Goal: Transaction & Acquisition: Purchase product/service

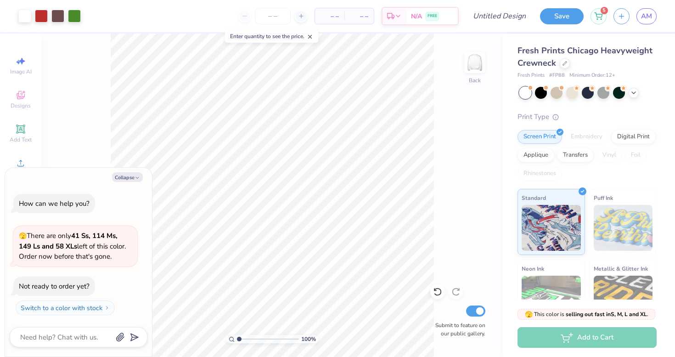
type textarea "x"
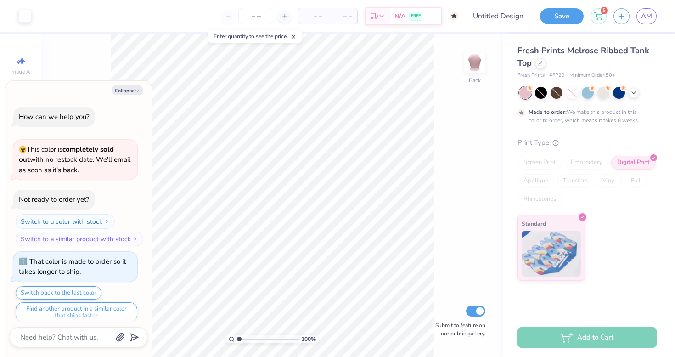
scroll to position [6, 0]
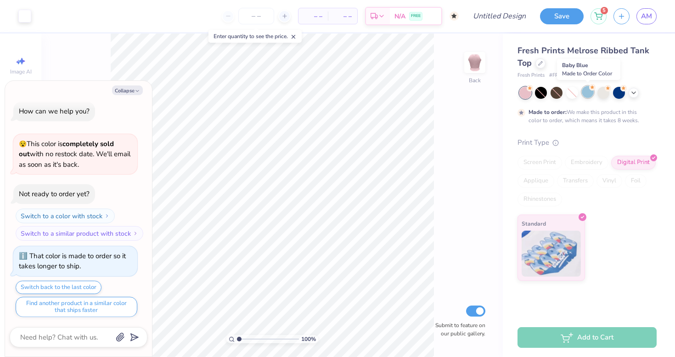
click at [587, 91] on div at bounding box center [587, 92] width 12 height 12
click at [603, 94] on div at bounding box center [603, 92] width 12 height 12
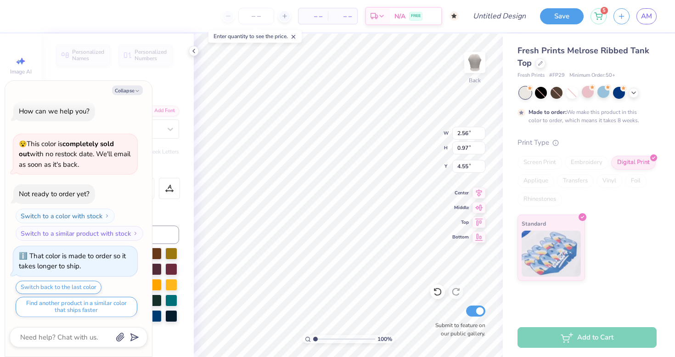
type textarea "x"
type input "2.38"
type input "0.86"
type input "3.81"
type textarea "x"
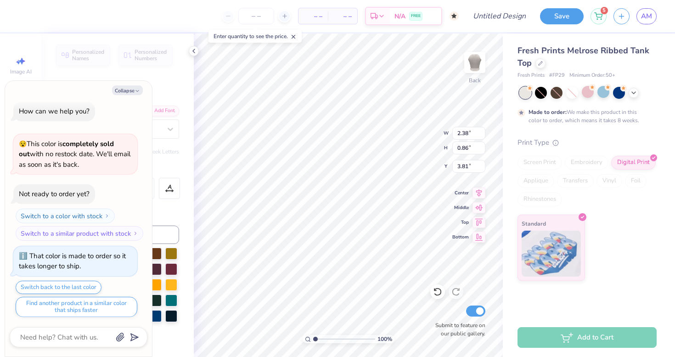
type textarea "E"
type textarea "x"
type textarea "Eb"
type textarea "x"
type textarea "E"
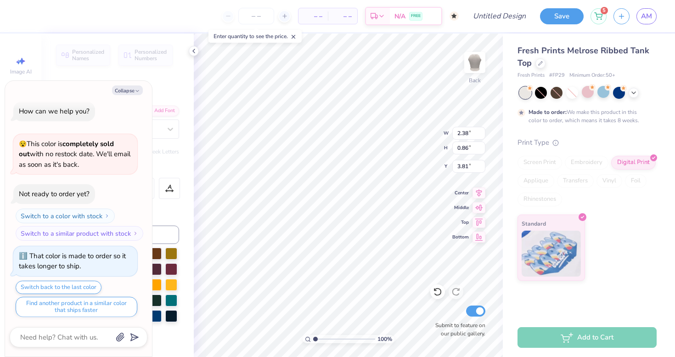
type textarea "x"
type textarea "Ev"
type textarea "x"
type textarea "Evo"
type textarea "x"
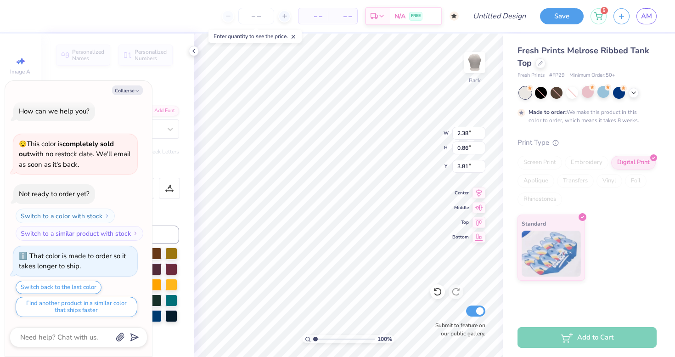
type textarea "Evol"
type textarea "x"
type textarea "Evolu"
type textarea "x"
type textarea "Evolut"
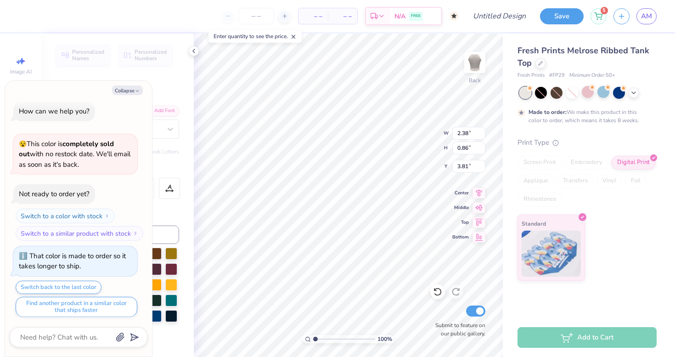
scroll to position [0, 0]
type textarea "x"
type textarea "Evoluti"
type textarea "x"
type textarea "Evolution"
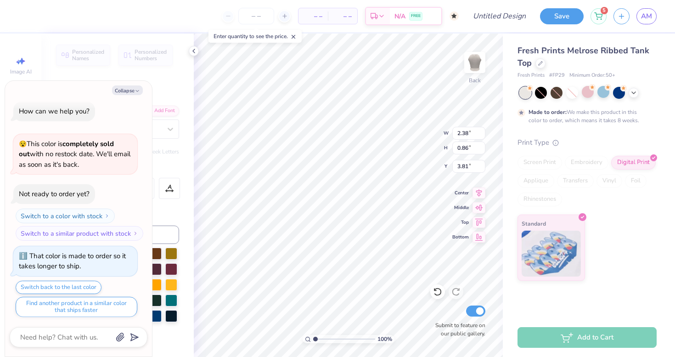
scroll to position [0, 1]
type textarea "x"
type textarea "Evolutio"
type textarea "x"
type textarea "Evoluti"
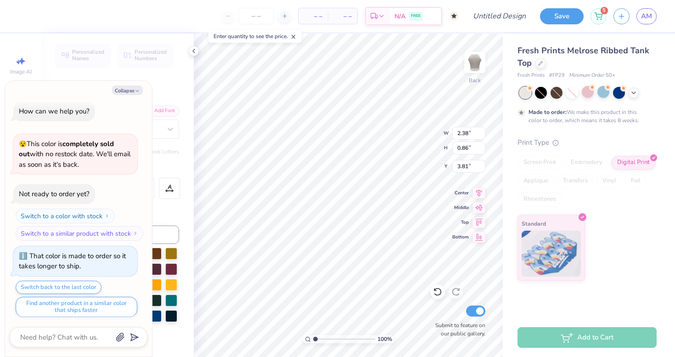
scroll to position [0, 0]
type textarea "x"
type textarea "Evolut"
type textarea "x"
type textarea "Evolu"
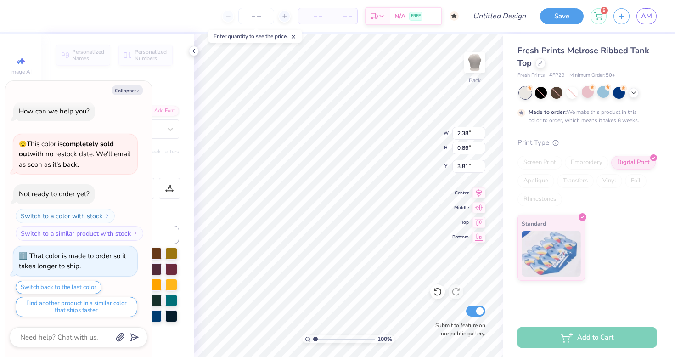
scroll to position [0, 0]
type textarea "x"
type textarea "Evol"
type textarea "x"
type textarea "Evo"
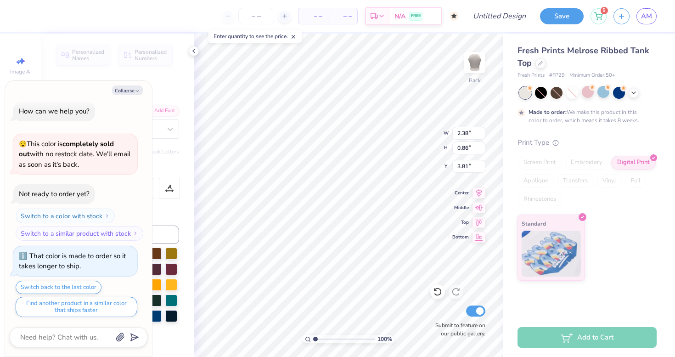
type textarea "x"
type textarea "Ev"
type textarea "x"
type textarea "E"
type textarea "x"
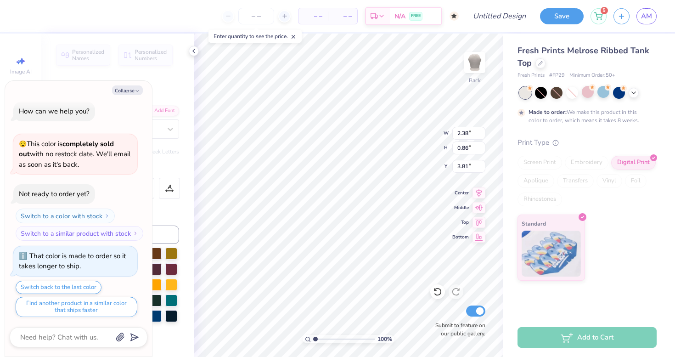
type textarea "ED"
type textarea "x"
type textarea "EDC"
type textarea "x"
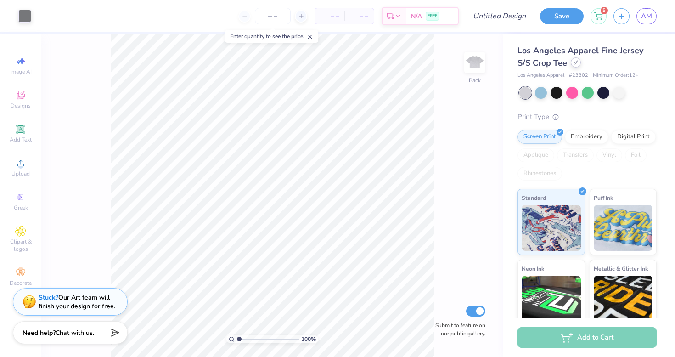
click at [578, 63] on div at bounding box center [575, 62] width 10 height 10
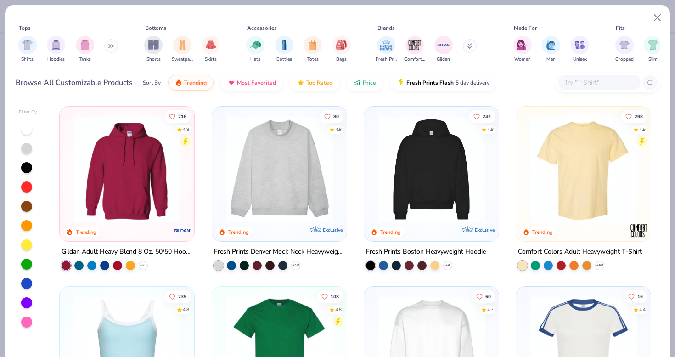
click at [287, 186] on img at bounding box center [279, 169] width 116 height 107
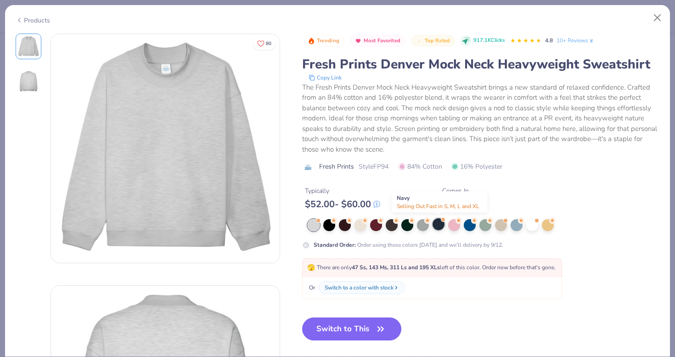
click at [438, 224] on div at bounding box center [438, 224] width 12 height 12
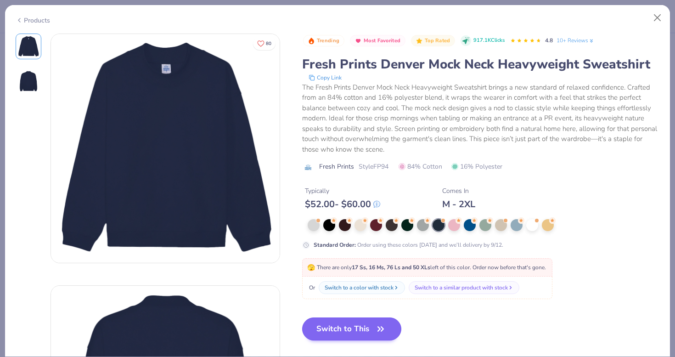
click at [363, 325] on button "Switch to This" at bounding box center [352, 328] width 100 height 23
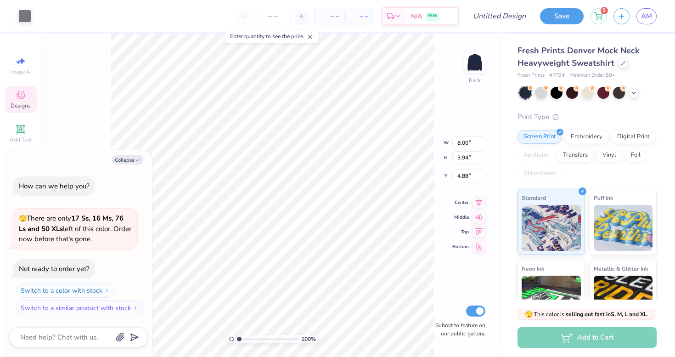
type textarea "x"
type input "10.88"
type input "5.36"
type input "3.46"
type textarea "x"
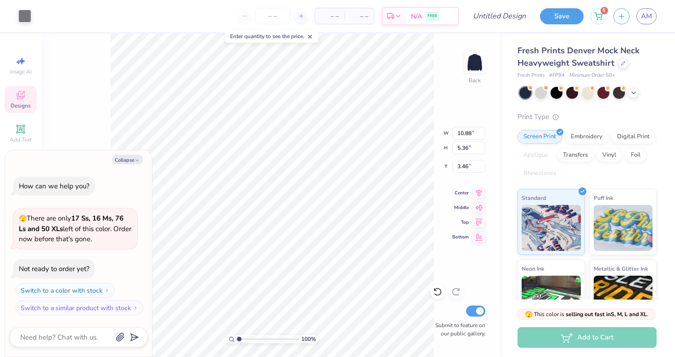
type input "2.56"
click at [134, 159] on icon "button" at bounding box center [137, 160] width 6 height 6
type textarea "x"
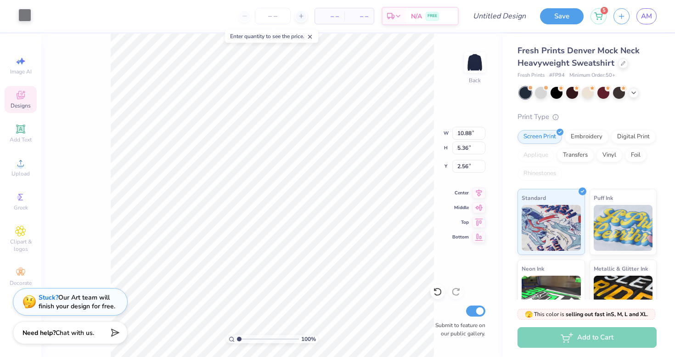
click at [22, 18] on div at bounding box center [24, 15] width 13 height 13
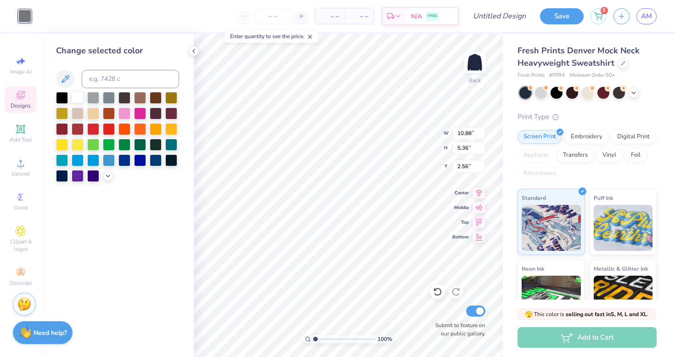
click at [77, 99] on div at bounding box center [78, 97] width 12 height 12
click at [107, 175] on icon at bounding box center [107, 174] width 7 height 7
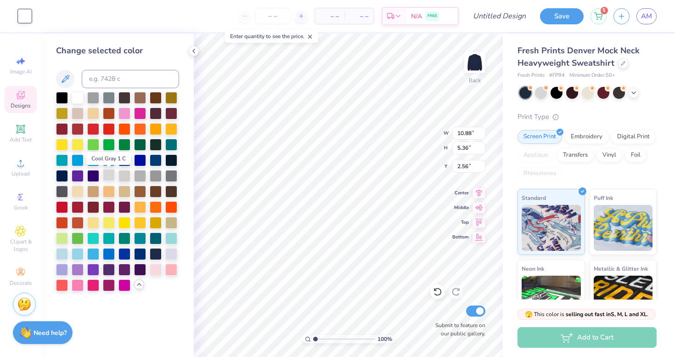
click at [110, 176] on div at bounding box center [109, 175] width 12 height 12
click at [192, 52] on icon at bounding box center [193, 50] width 7 height 7
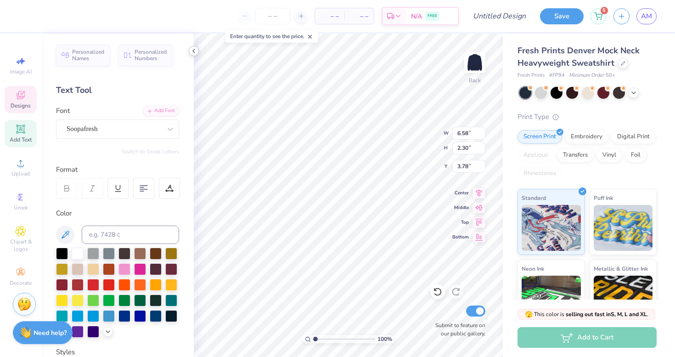
type textarea "edc"
type input "4.37"
type input "1.20"
type input "6.08"
type textarea "binghamton"
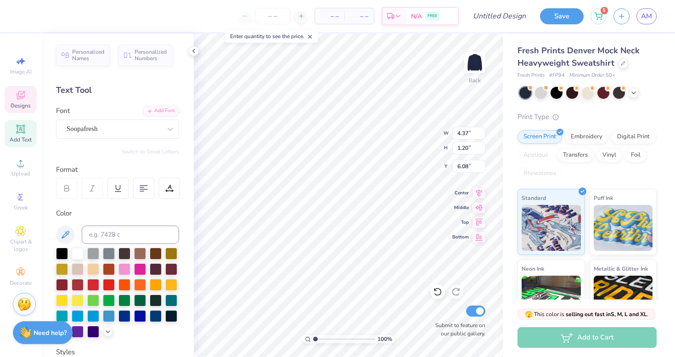
scroll to position [0, 1]
type input "5.66"
type input "0.92"
type input "6.16"
type input "6.07"
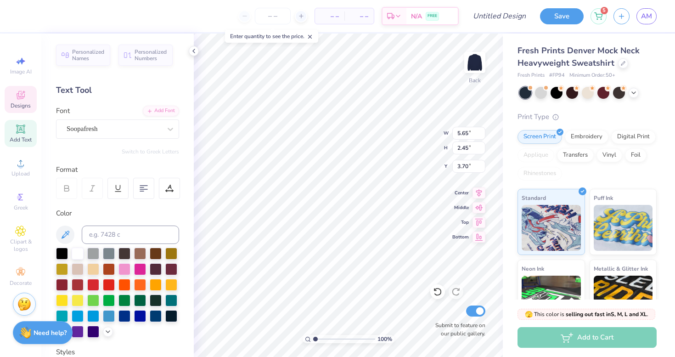
type input "2.64"
type input "3.52"
click at [193, 51] on polyline at bounding box center [194, 51] width 2 height 4
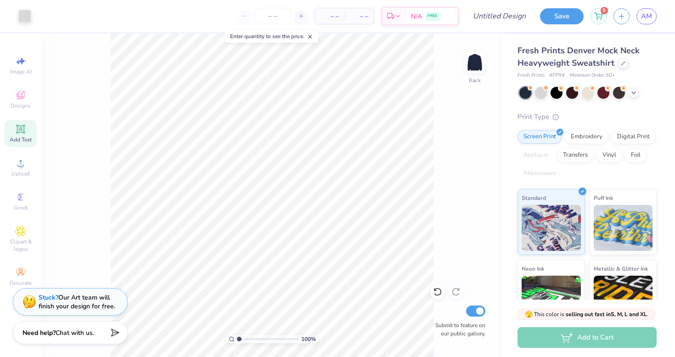
type input "1.11"
type textarea "x"
type input "1.11"
type textarea "x"
type input "1.19"
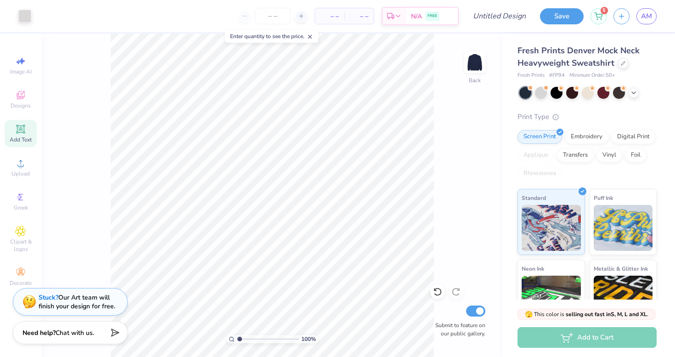
type textarea "x"
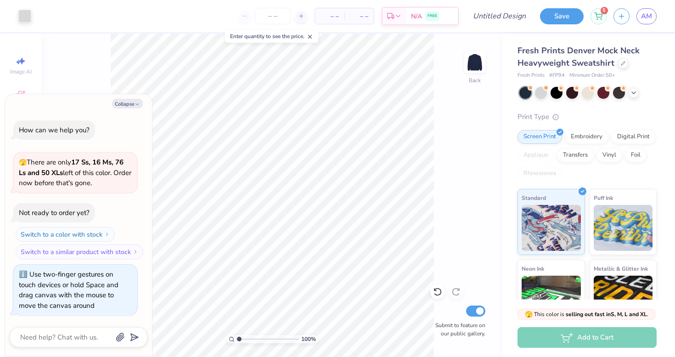
drag, startPoint x: 239, startPoint y: 340, endPoint x: 222, endPoint y: 340, distance: 17.0
type input "1"
click at [222, 340] on div "100 %" at bounding box center [272, 195] width 323 height 323
click at [128, 104] on button "Collapse" at bounding box center [127, 104] width 31 height 10
type textarea "x"
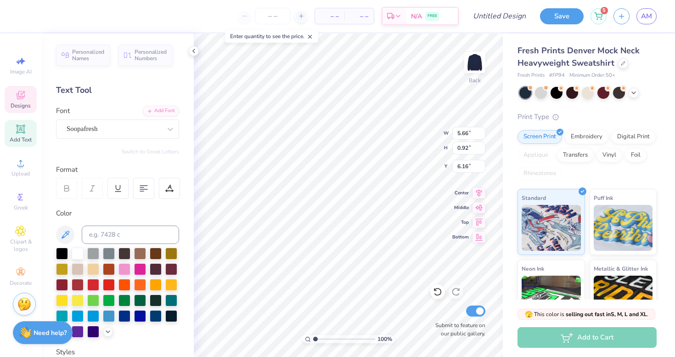
type input "5.26"
type input "0.86"
type input "7.13"
type textarea "university"
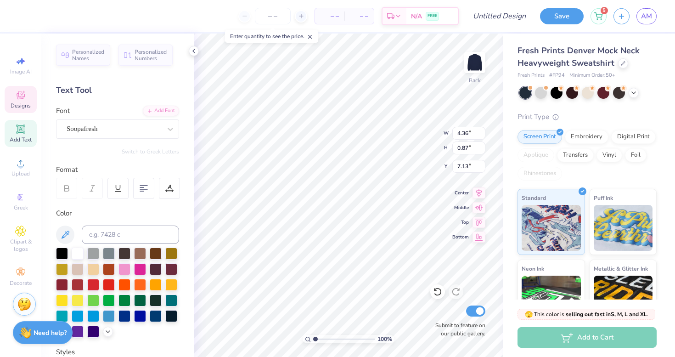
type input "6.49"
type textarea "EDC"
type input "3.38"
click at [193, 52] on icon at bounding box center [193, 50] width 7 height 7
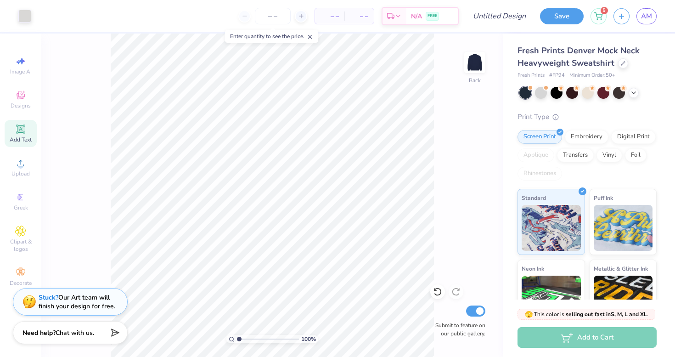
click at [474, 107] on div "100 % Back Submit to feature on our public gallery." at bounding box center [271, 195] width 461 height 323
click at [272, 11] on input "number" at bounding box center [273, 16] width 36 height 17
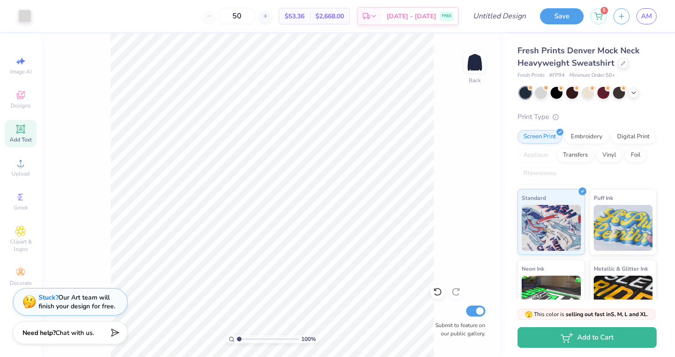
type input "50"
click at [494, 17] on input "Design Title" at bounding box center [510, 16] width 45 height 18
type input "edc star crewneck"
click at [557, 17] on button "Save" at bounding box center [562, 15] width 44 height 16
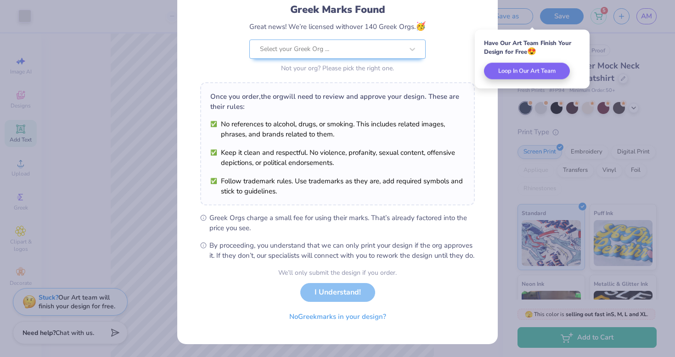
scroll to position [73, 0]
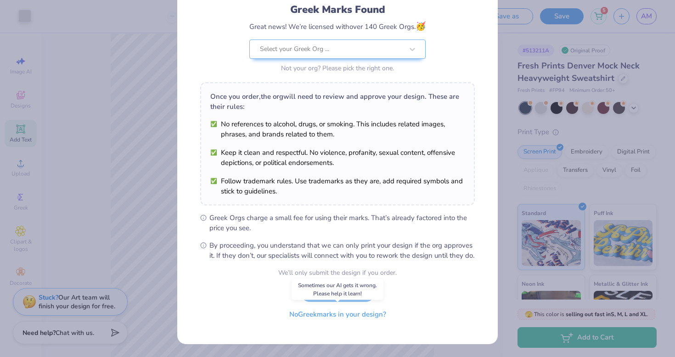
click at [346, 313] on button "No Greek marks in your design?" at bounding box center [337, 314] width 112 height 19
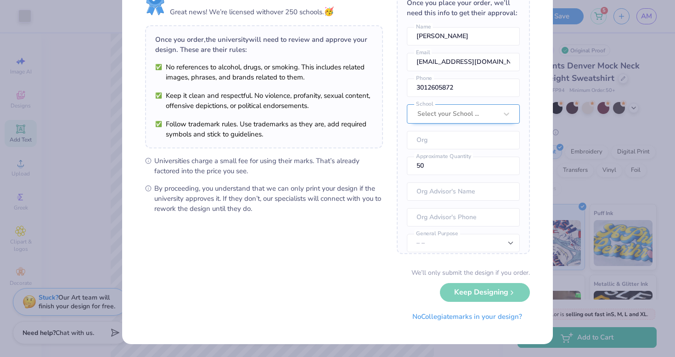
scroll to position [43, 0]
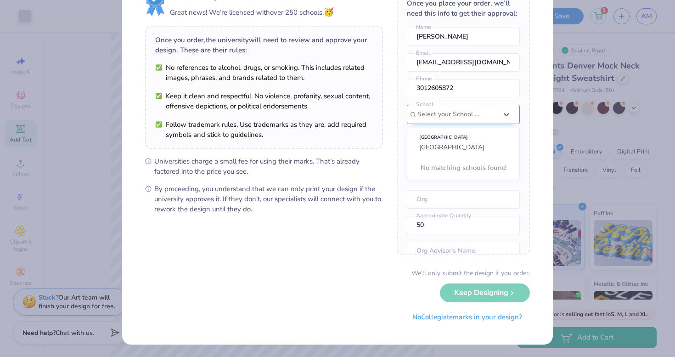
click at [446, 111] on div "Select your School ..." at bounding box center [457, 114] width 80 height 10
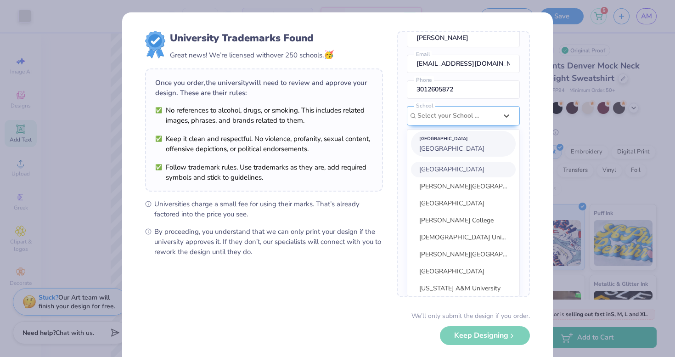
click at [451, 145] on span "Binghamton University" at bounding box center [451, 148] width 65 height 9
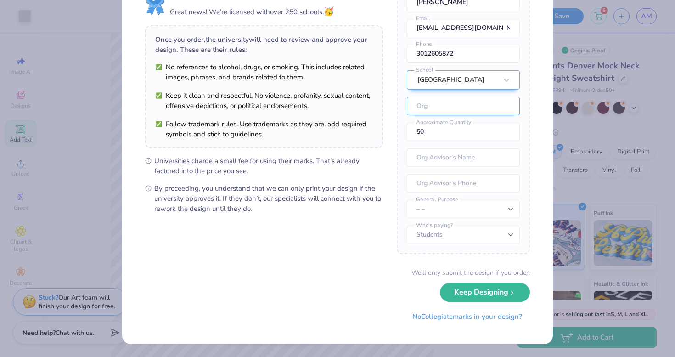
scroll to position [43, 0]
type input "Evolution Dance Company"
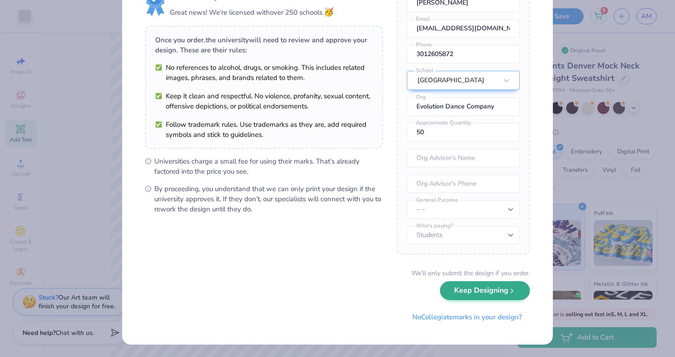
click at [477, 293] on button "Keep Designing" at bounding box center [485, 290] width 90 height 19
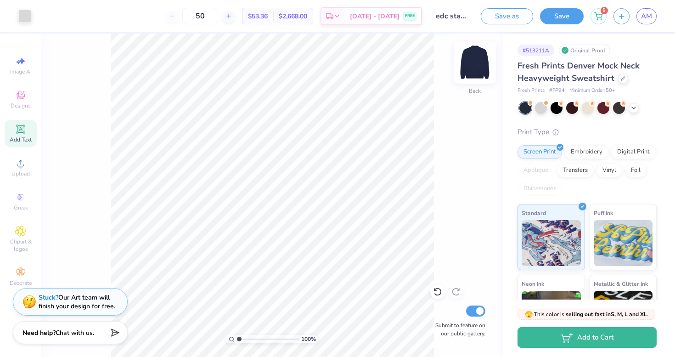
click at [471, 63] on img at bounding box center [474, 62] width 37 height 37
click at [465, 61] on img at bounding box center [474, 62] width 37 height 37
click at [507, 21] on button "Save as" at bounding box center [506, 15] width 52 height 16
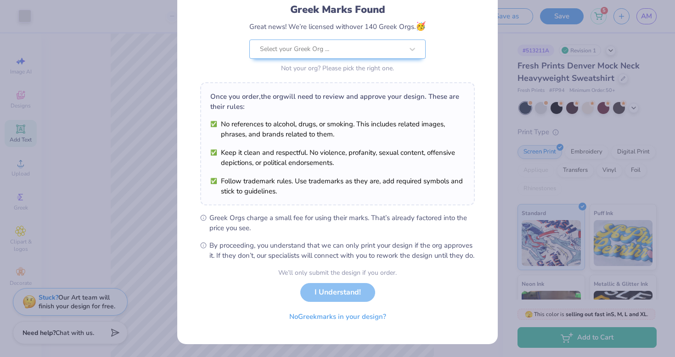
scroll to position [73, 0]
click at [355, 313] on button "No Greek marks in your design?" at bounding box center [337, 314] width 112 height 19
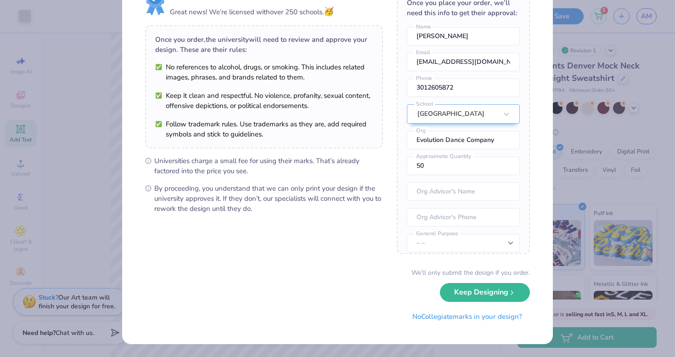
scroll to position [0, 0]
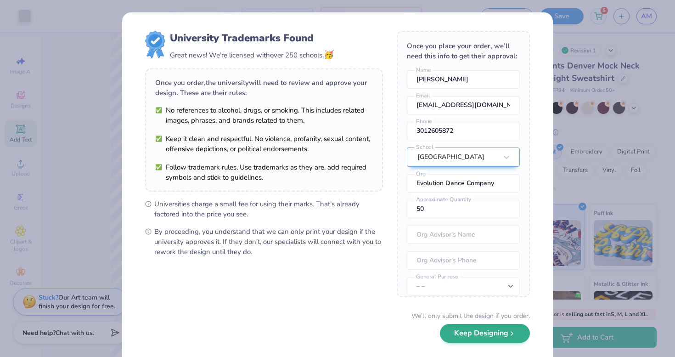
click at [460, 330] on button "Keep Designing" at bounding box center [485, 333] width 90 height 19
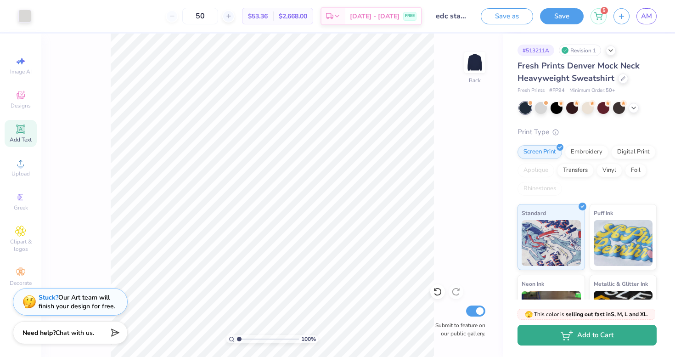
click at [573, 337] on button "Add to Cart" at bounding box center [586, 334] width 139 height 21
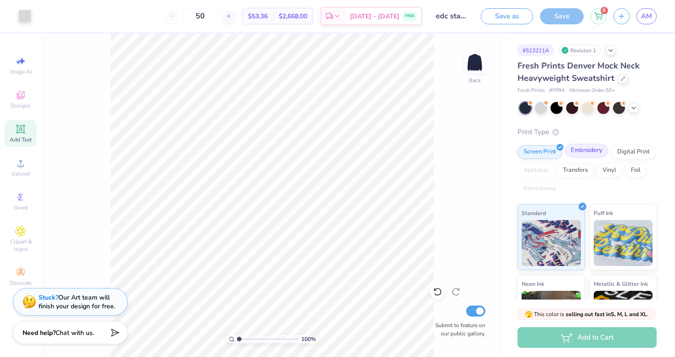
click at [592, 148] on div "Embroidery" at bounding box center [586, 151] width 44 height 14
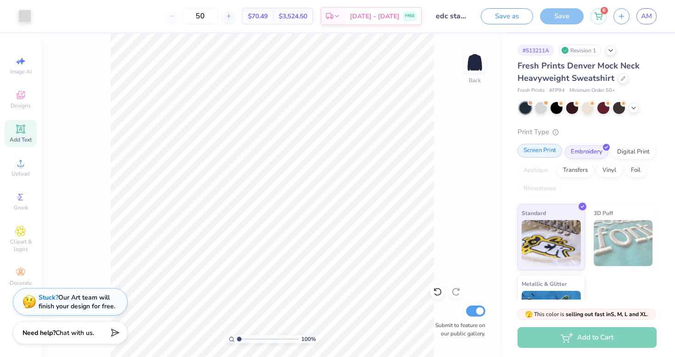
click at [550, 151] on div "Screen Print" at bounding box center [539, 151] width 45 height 14
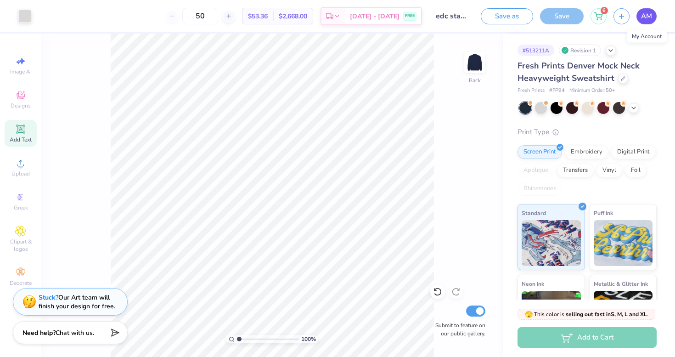
click at [646, 17] on span "AM" at bounding box center [646, 16] width 11 height 11
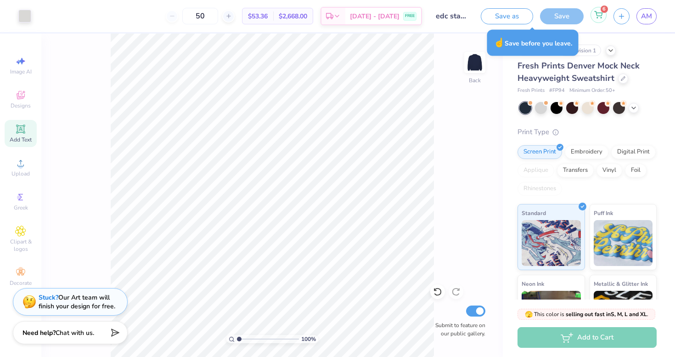
click at [596, 12] on icon at bounding box center [598, 14] width 8 height 7
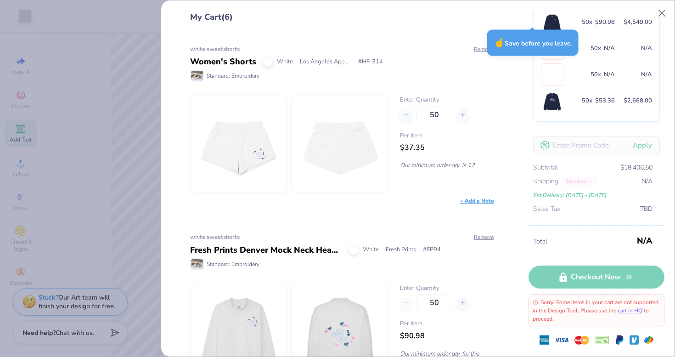
scroll to position [125, 0]
